Goal: Book appointment/travel/reservation

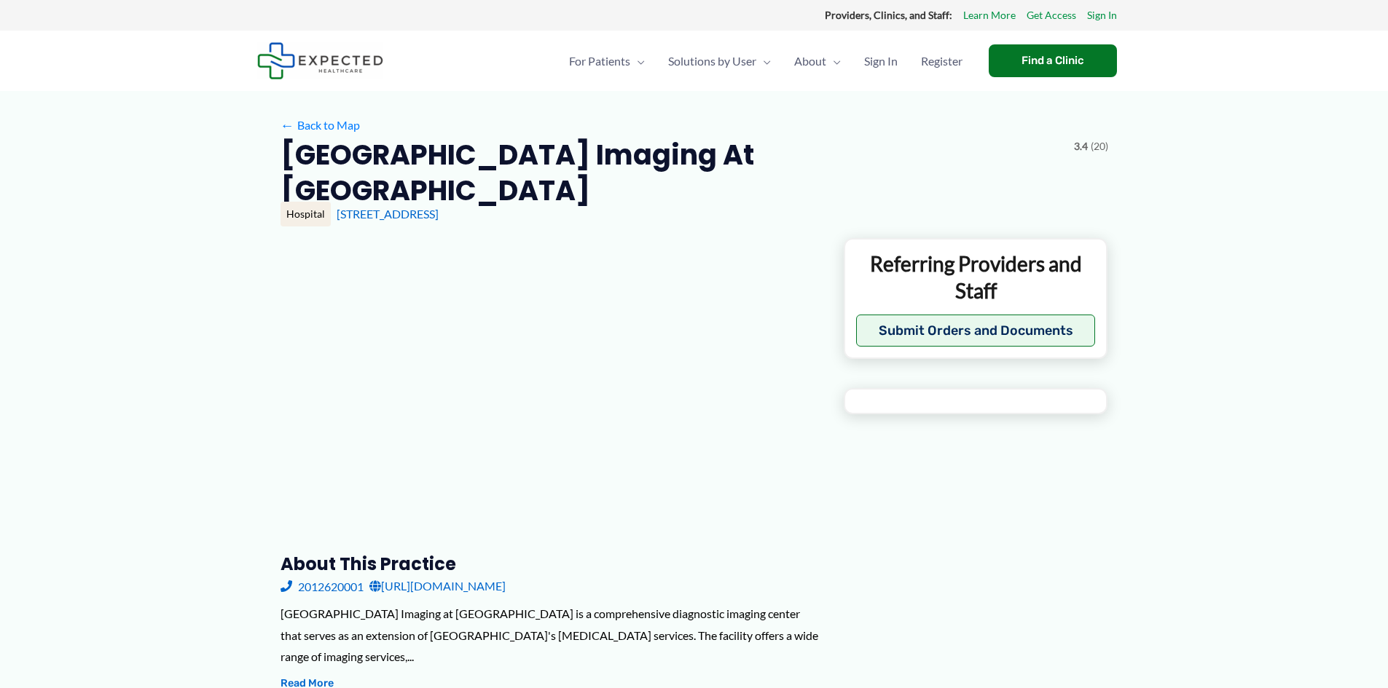
type input "**********"
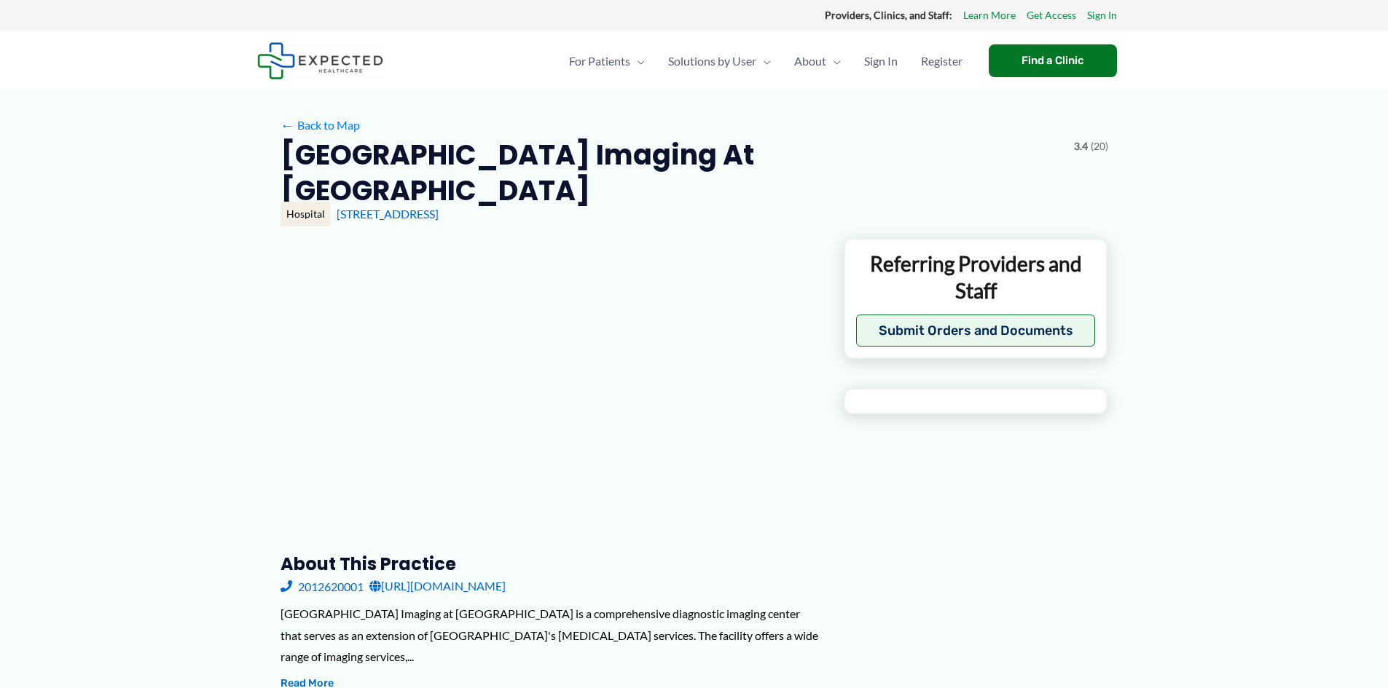
type input "**********"
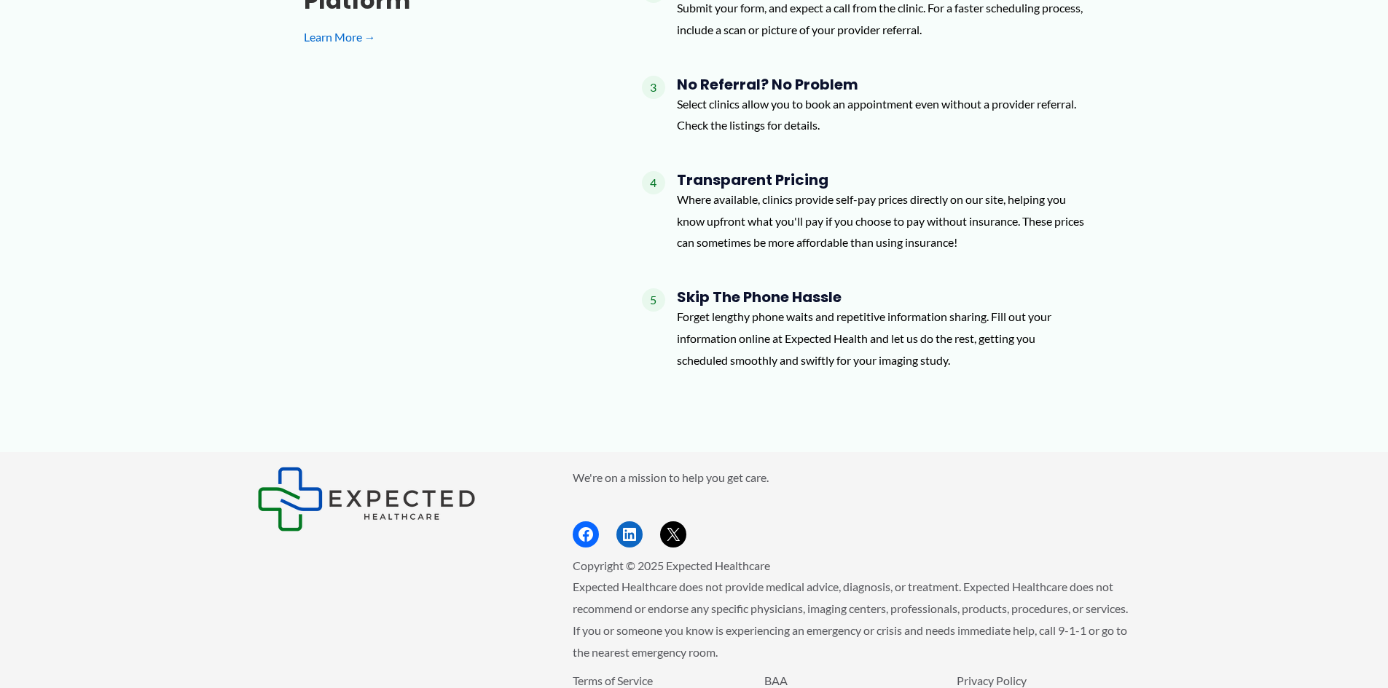
scroll to position [1114, 0]
